Goal: Find specific page/section: Find specific page/section

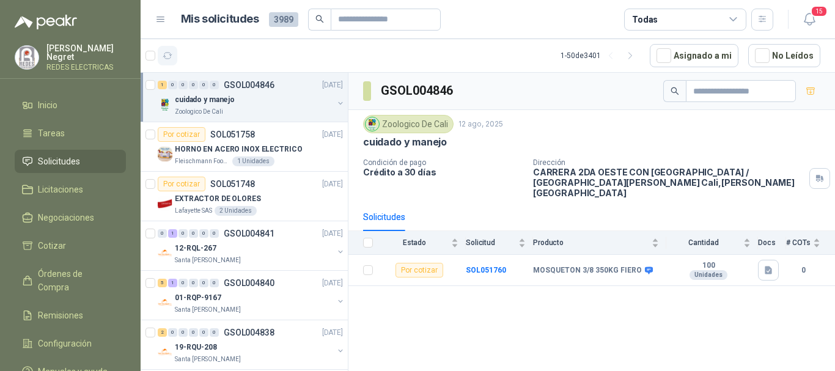
click at [171, 60] on icon "button" at bounding box center [168, 56] width 10 height 10
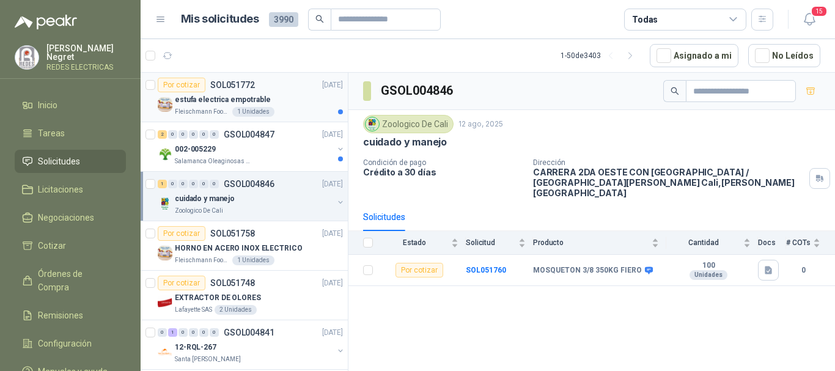
click at [299, 101] on div "estufa electrica empotrable" at bounding box center [259, 99] width 168 height 15
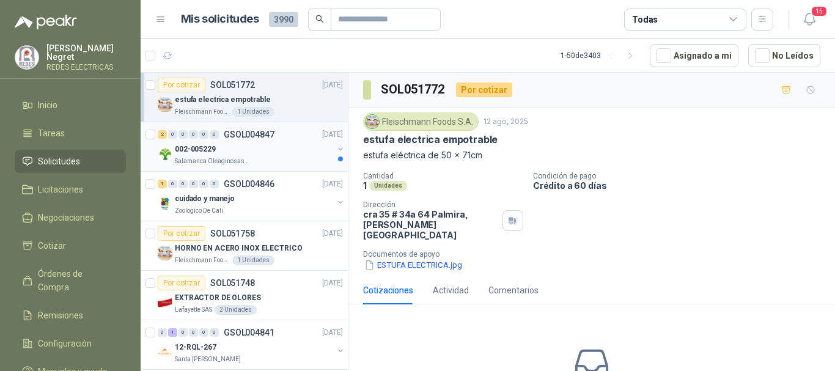
click at [291, 150] on div "002-005229" at bounding box center [254, 149] width 158 height 15
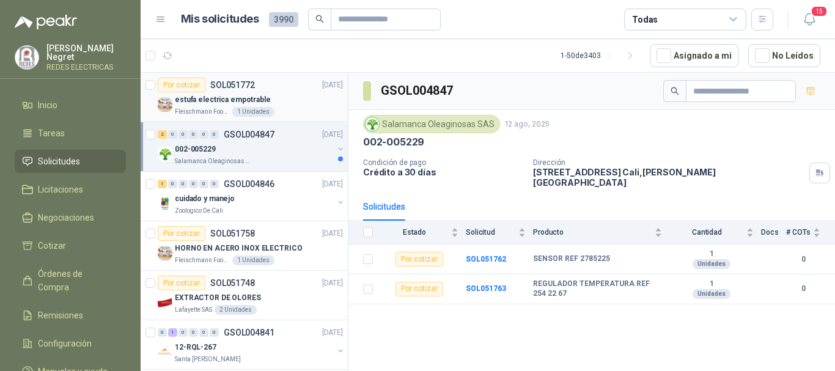
click at [308, 98] on div "estufa electrica empotrable" at bounding box center [259, 99] width 168 height 15
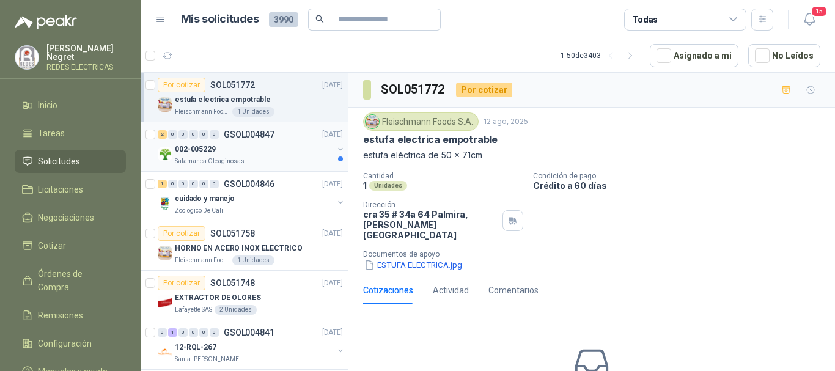
click at [307, 147] on div "002-005229" at bounding box center [254, 149] width 158 height 15
